Goal: Task Accomplishment & Management: Use online tool/utility

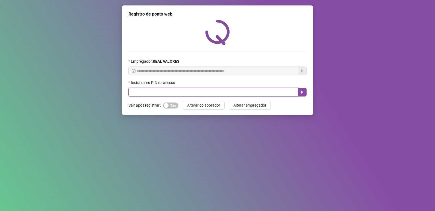
click at [187, 92] on input "text" at bounding box center [213, 92] width 170 height 9
type input "*****"
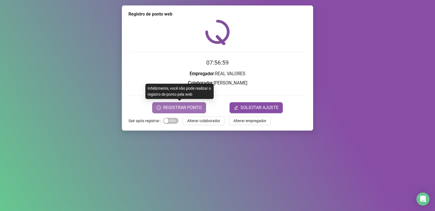
click at [155, 109] on button "REGISTRAR PONTO" at bounding box center [179, 107] width 54 height 11
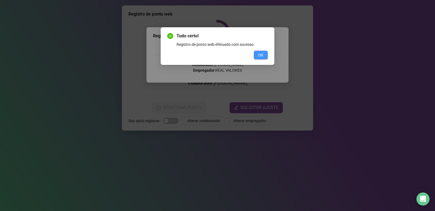
click at [264, 59] on button "OK" at bounding box center [261, 55] width 14 height 9
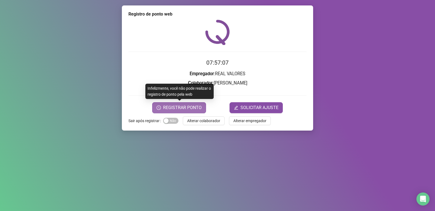
click at [162, 108] on button "REGISTRAR PONTO" at bounding box center [179, 107] width 54 height 11
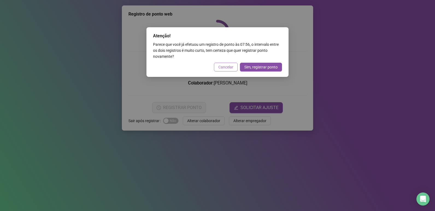
click at [227, 70] on span "Cancelar" at bounding box center [225, 67] width 15 height 6
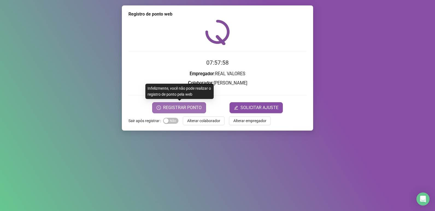
click at [176, 104] on button "REGISTRAR PONTO" at bounding box center [179, 107] width 54 height 11
